Goal: Find specific page/section: Find specific page/section

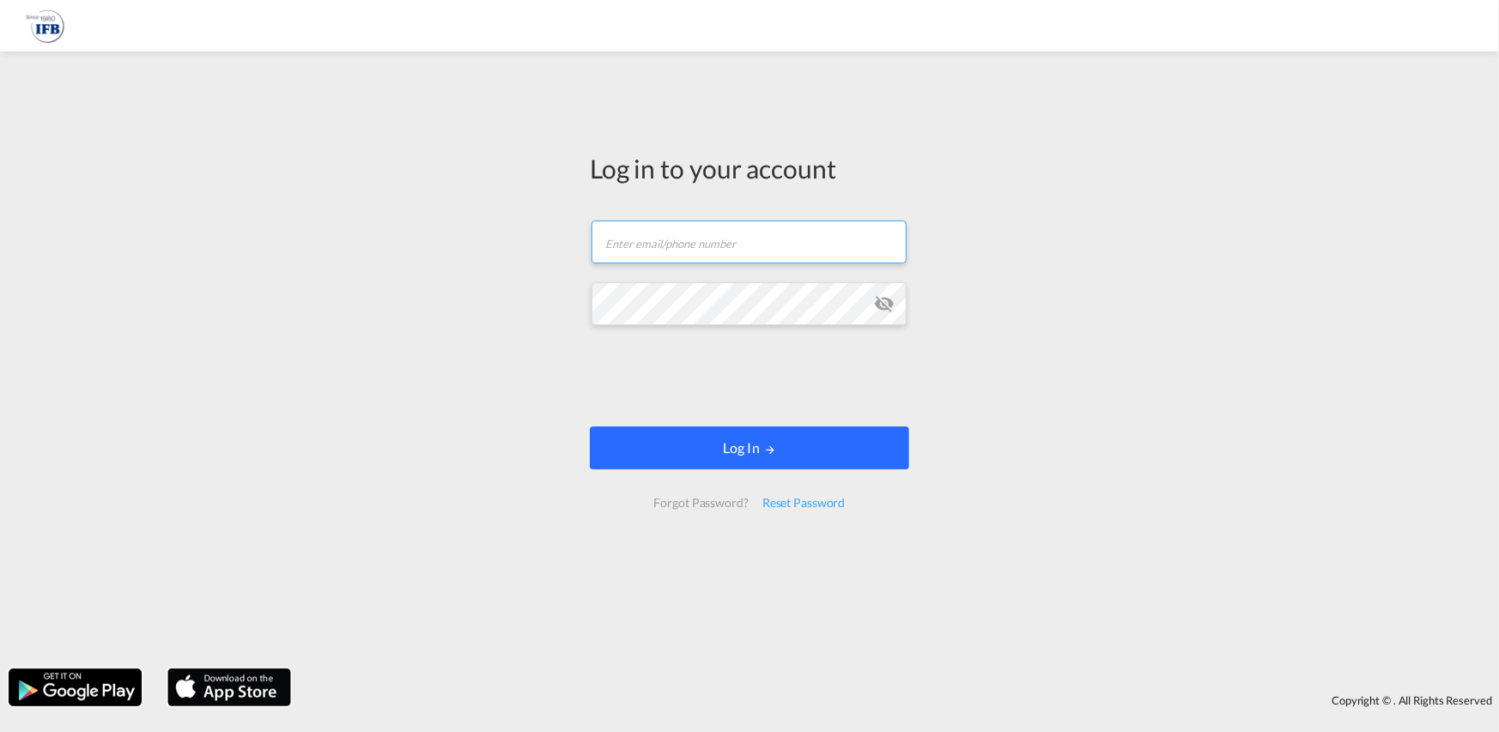
type input "[PERSON_NAME][EMAIL_ADDRESS][PERSON_NAME][DOMAIN_NAME]"
drag, startPoint x: 827, startPoint y: 440, endPoint x: 847, endPoint y: 436, distance: 21.0
click at [828, 440] on button "Log In" at bounding box center [749, 448] width 319 height 43
